Goal: Navigation & Orientation: Find specific page/section

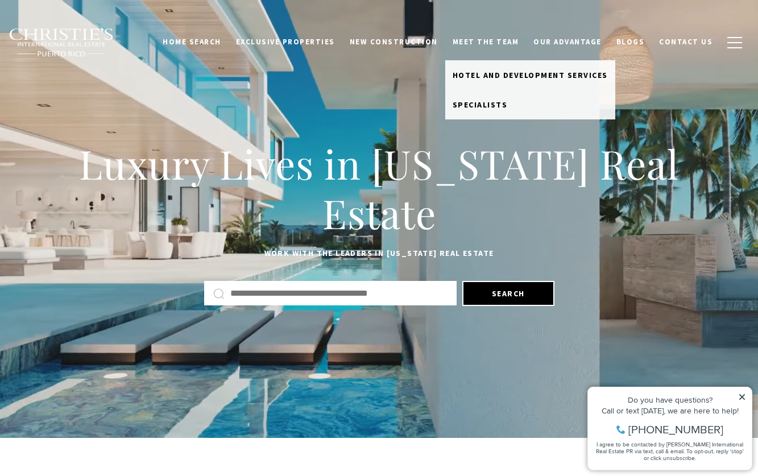
click at [499, 40] on link "Meet the Team" at bounding box center [485, 42] width 81 height 22
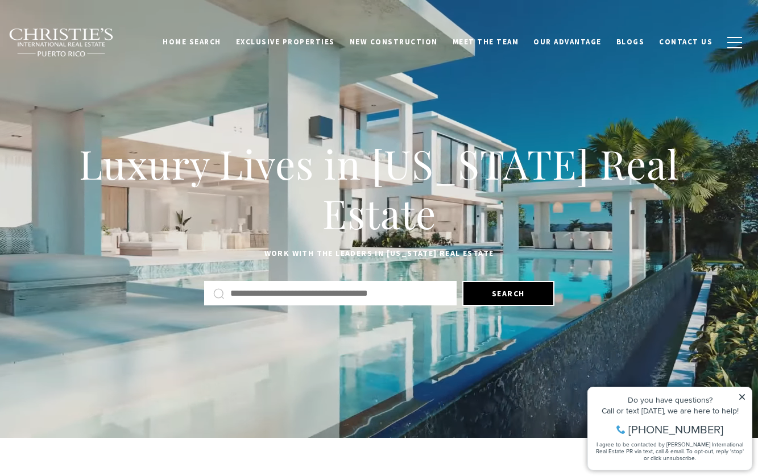
click at [671, 168] on h1 "Luxury Lives in Puerto Rico Real Estate" at bounding box center [378, 188] width 701 height 99
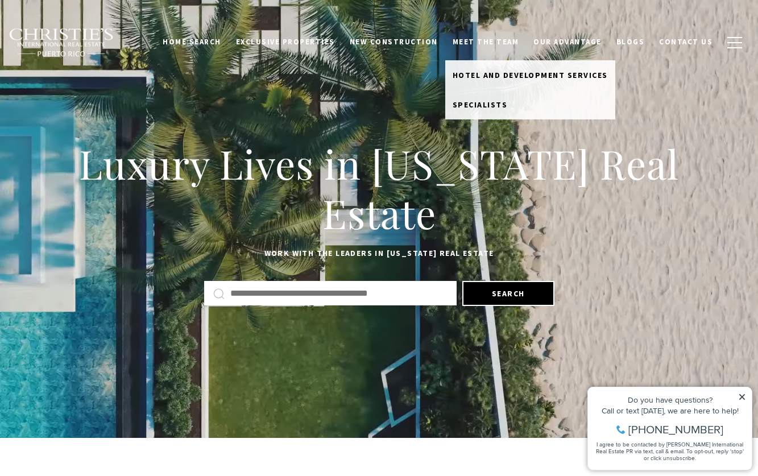
click at [500, 40] on link "Meet the Team" at bounding box center [485, 42] width 81 height 22
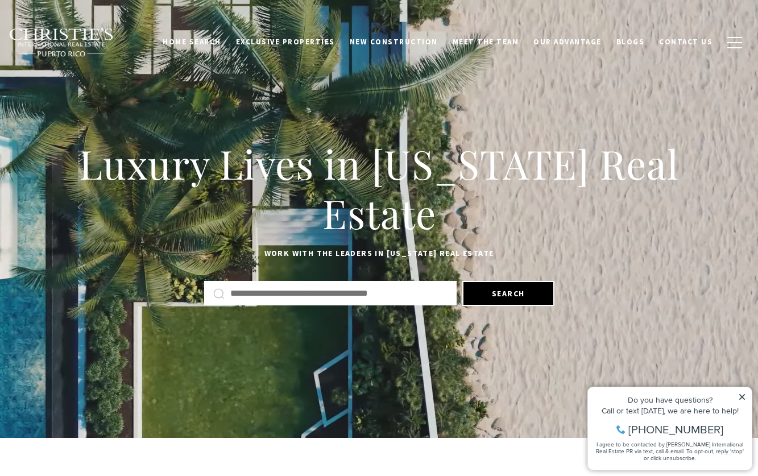
click at [500, 40] on link "Meet the Team" at bounding box center [485, 42] width 81 height 22
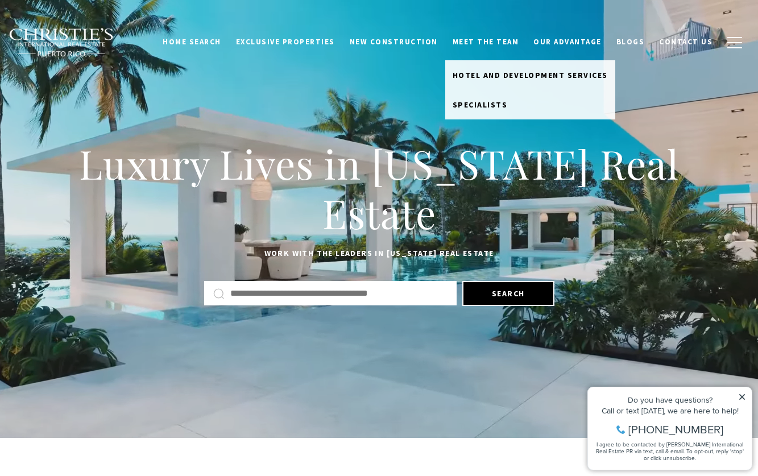
click at [509, 40] on link "Meet the Team" at bounding box center [485, 42] width 81 height 22
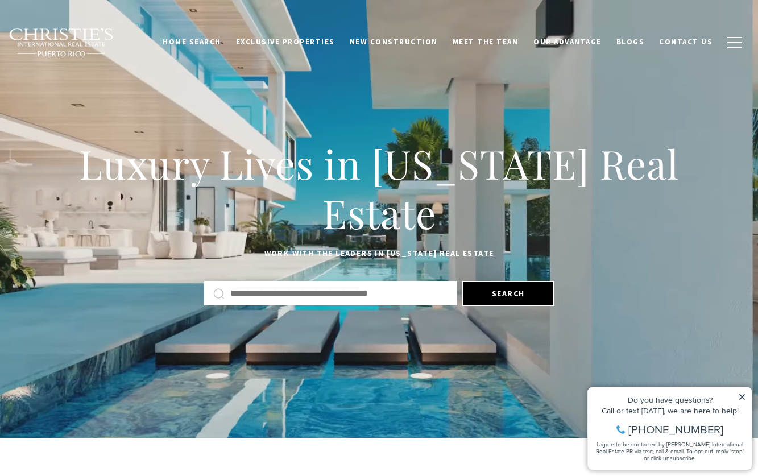
click at [509, 40] on link "Meet the Team" at bounding box center [485, 42] width 81 height 22
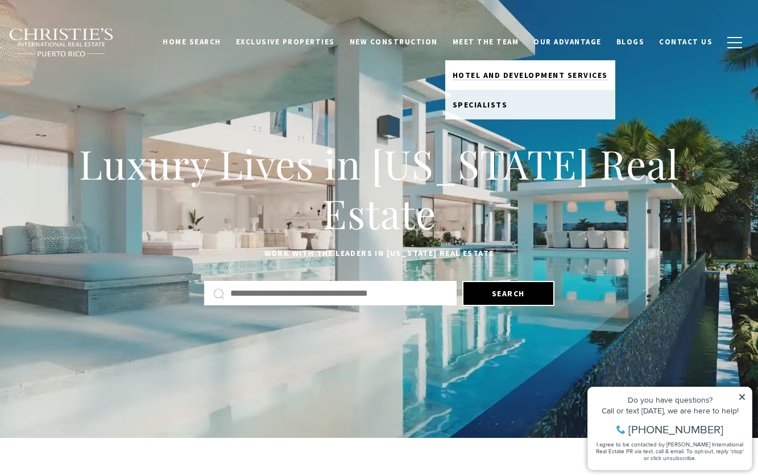
click at [503, 72] on span "Hotel and Development Services" at bounding box center [530, 75] width 155 height 10
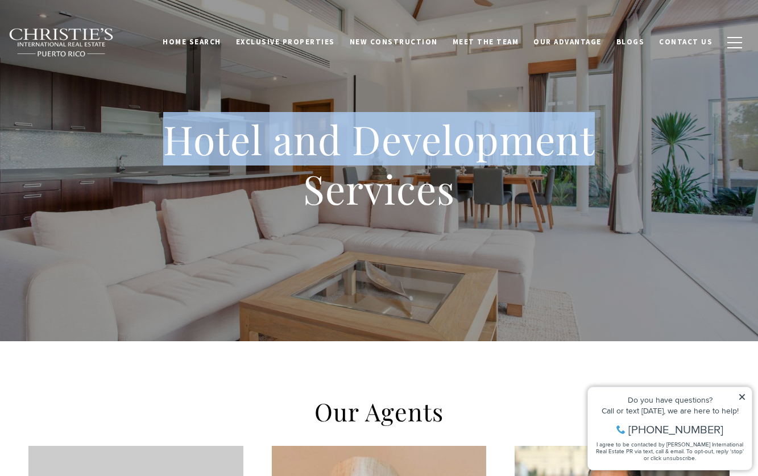
drag, startPoint x: 756, startPoint y: 41, endPoint x: 756, endPoint y: 74, distance: 33.0
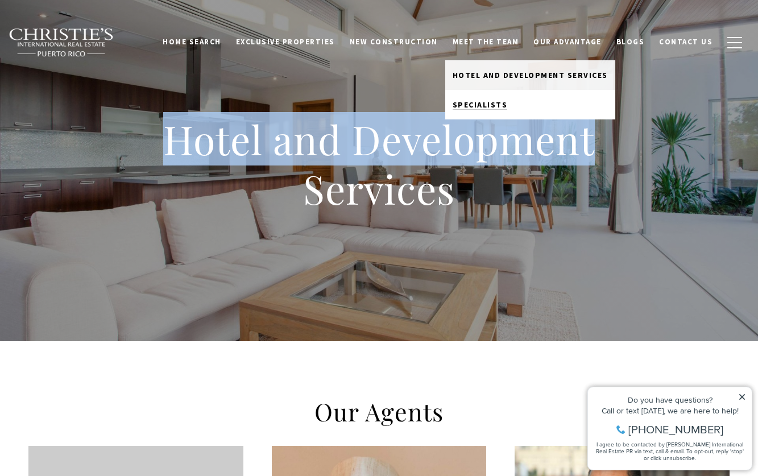
click at [493, 105] on span "Specialists" at bounding box center [480, 104] width 55 height 10
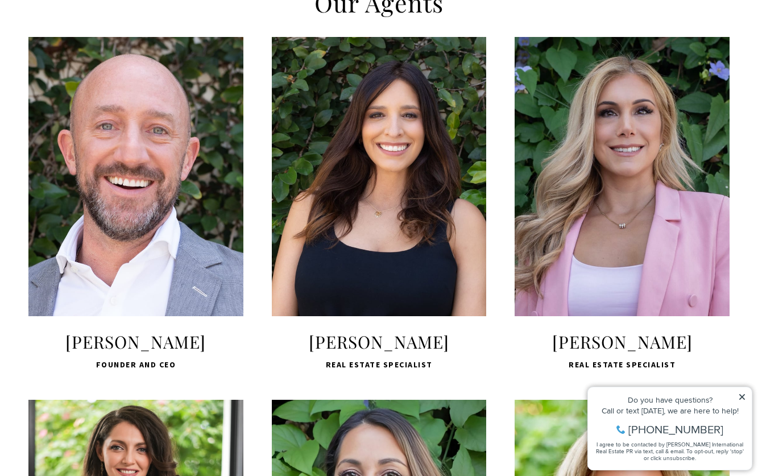
scroll to position [420, 0]
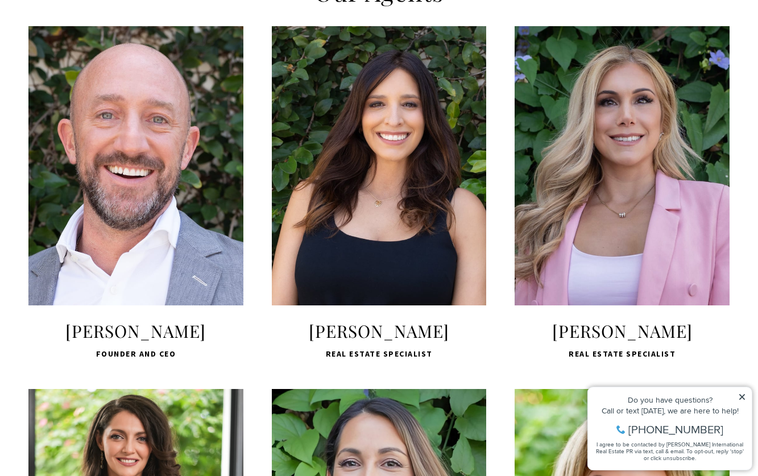
click at [120, 277] on div "LEARN MORE" at bounding box center [135, 165] width 215 height 279
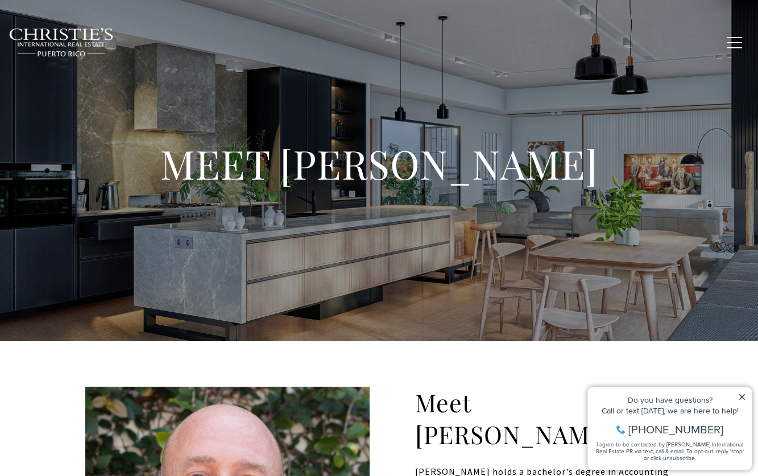
click at [59, 36] on img at bounding box center [62, 43] width 106 height 30
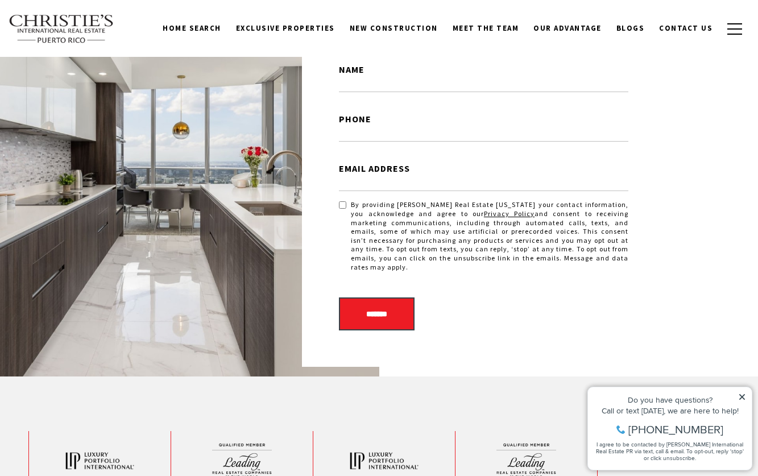
scroll to position [2595, 0]
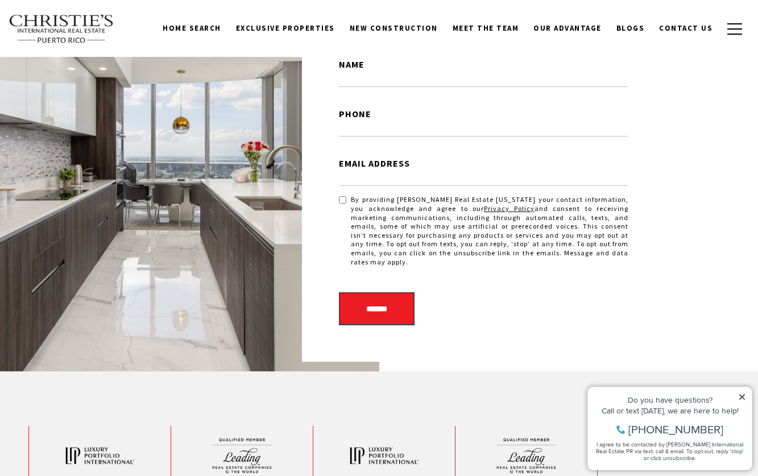
drag, startPoint x: 760, startPoint y: 36, endPoint x: 736, endPoint y: 324, distance: 289.2
click at [745, 399] on icon at bounding box center [742, 397] width 8 height 8
click at [744, 396] on icon at bounding box center [742, 397] width 8 height 8
